Goal: Task Accomplishment & Management: Manage account settings

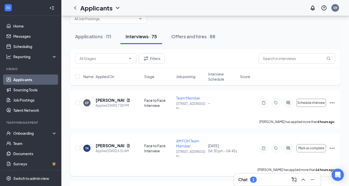
scroll to position [15, 0]
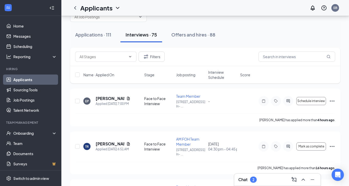
click at [255, 178] on div "2" at bounding box center [253, 180] width 2 height 4
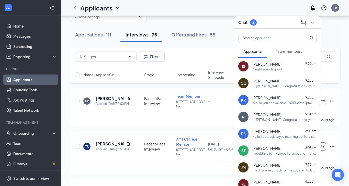
click at [259, 25] on div "Chat 2" at bounding box center [277, 22] width 78 height 8
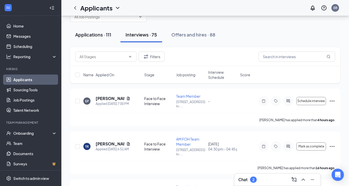
click at [98, 33] on div "Applications · 111" at bounding box center [93, 34] width 36 height 6
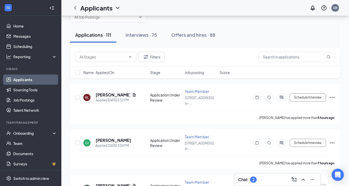
scroll to position [16, 0]
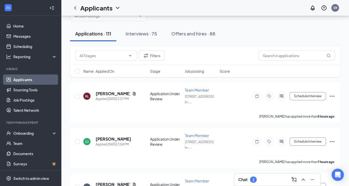
click at [245, 180] on h3 "Chat" at bounding box center [242, 180] width 9 height 6
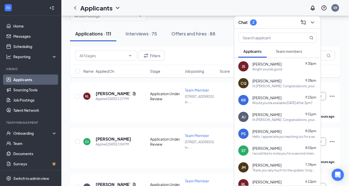
click at [273, 104] on div "Would you be available [DATE] After 3pm?" at bounding box center [282, 103] width 60 height 4
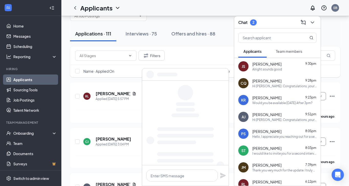
click at [226, 76] on div at bounding box center [185, 75] width 86 height 12
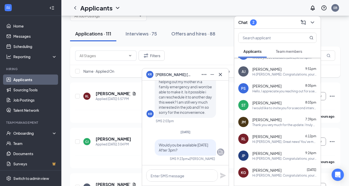
scroll to position [51, 0]
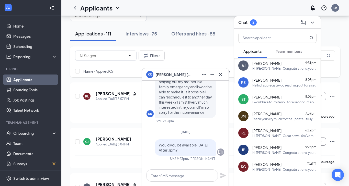
click at [223, 74] on icon "Cross" at bounding box center [220, 75] width 6 height 6
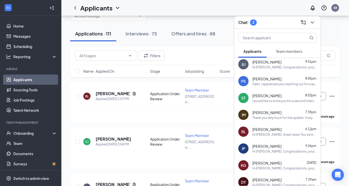
scroll to position [0, 0]
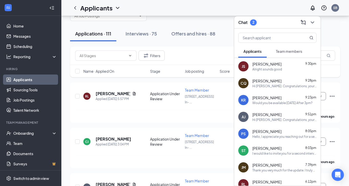
click at [273, 24] on div "Chat 2" at bounding box center [277, 22] width 78 height 8
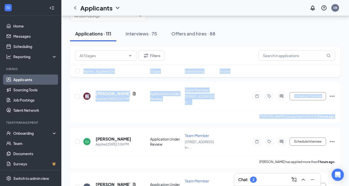
drag, startPoint x: 72, startPoint y: 80, endPoint x: 350, endPoint y: 112, distance: 279.1
click at [349, 112] on html "Home Messages Scheduling Reporting Hiring Applicants Sourcing Tools Job Posting…" at bounding box center [174, 77] width 349 height 186
drag, startPoint x: 347, startPoint y: 113, endPoint x: 66, endPoint y: 85, distance: 282.3
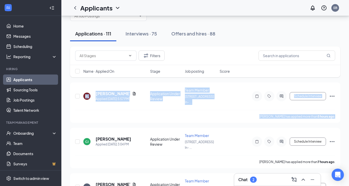
drag, startPoint x: 67, startPoint y: 84, endPoint x: 341, endPoint y: 109, distance: 274.8
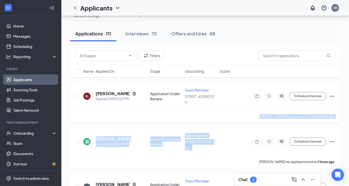
drag, startPoint x: 344, startPoint y: 117, endPoint x: 261, endPoint y: 100, distance: 84.7
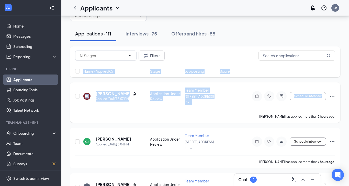
drag, startPoint x: 69, startPoint y: 81, endPoint x: 240, endPoint y: 100, distance: 172.0
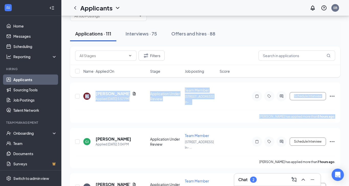
drag, startPoint x: 343, startPoint y: 116, endPoint x: 67, endPoint y: 87, distance: 277.5
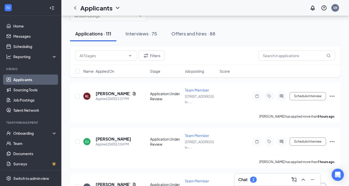
click at [250, 53] on div "Filters" at bounding box center [205, 56] width 260 height 10
click at [261, 184] on div "Chat 2" at bounding box center [277, 180] width 78 height 8
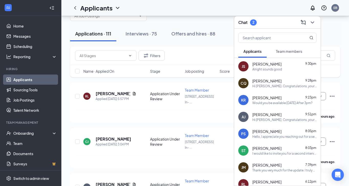
click at [271, 21] on div "Chat 2" at bounding box center [277, 22] width 78 height 8
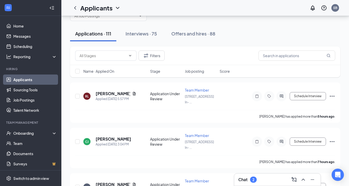
click at [242, 175] on div "Chat 2" at bounding box center [277, 180] width 86 height 12
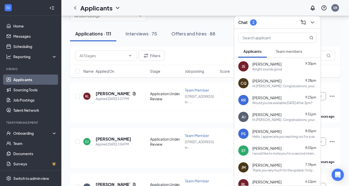
click at [258, 20] on div "Chat 2" at bounding box center [277, 22] width 78 height 8
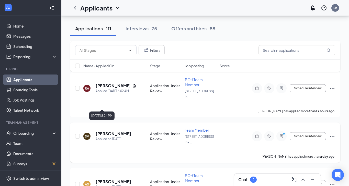
scroll to position [226, 0]
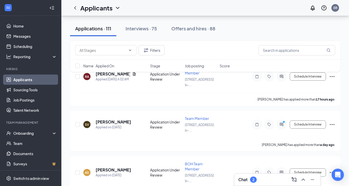
click at [133, 39] on div "Applications · 111 Interviews · 75 Offers and hires · 88" at bounding box center [205, 29] width 270 height 26
click at [134, 32] on button "Interviews · 75" at bounding box center [141, 28] width 42 height 15
